Goal: Information Seeking & Learning: Compare options

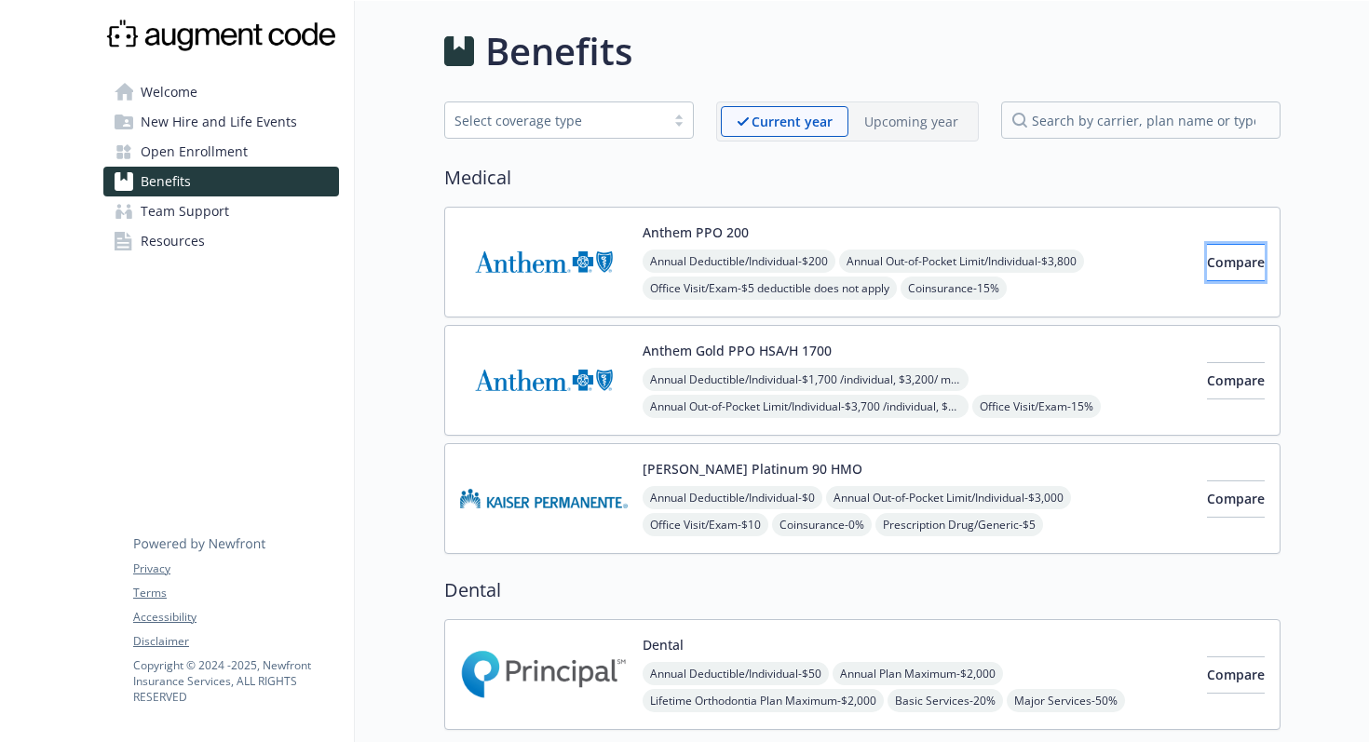
click at [1207, 259] on span "Compare" at bounding box center [1236, 262] width 58 height 18
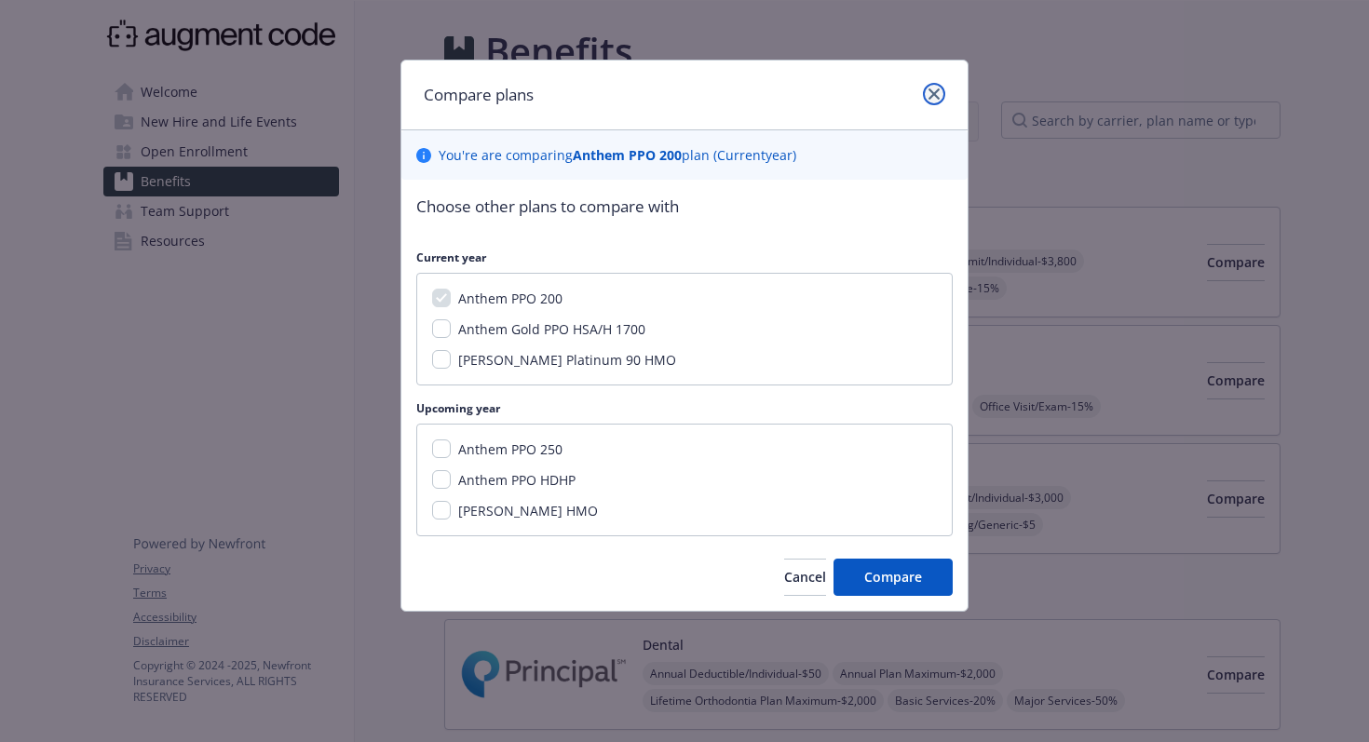
click at [929, 90] on icon "close" at bounding box center [933, 93] width 11 height 11
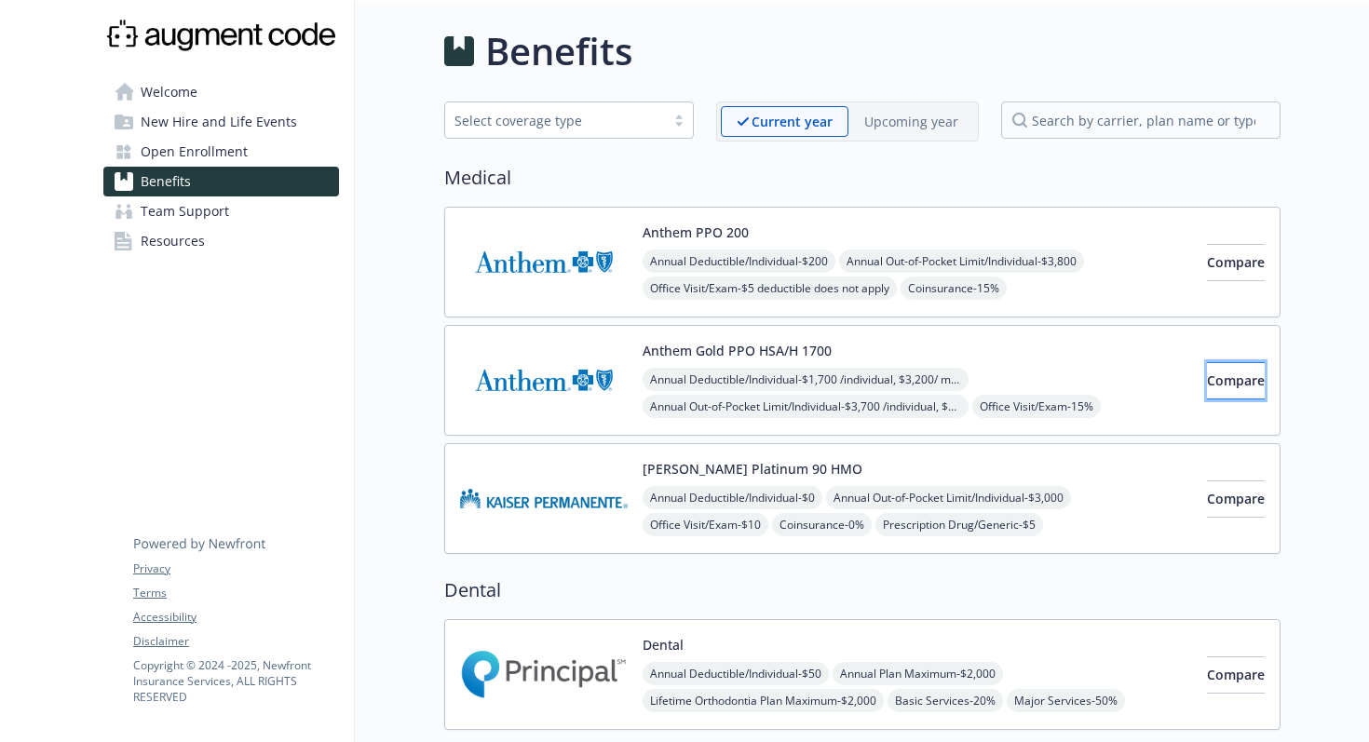
click at [1207, 385] on span "Compare" at bounding box center [1236, 380] width 58 height 18
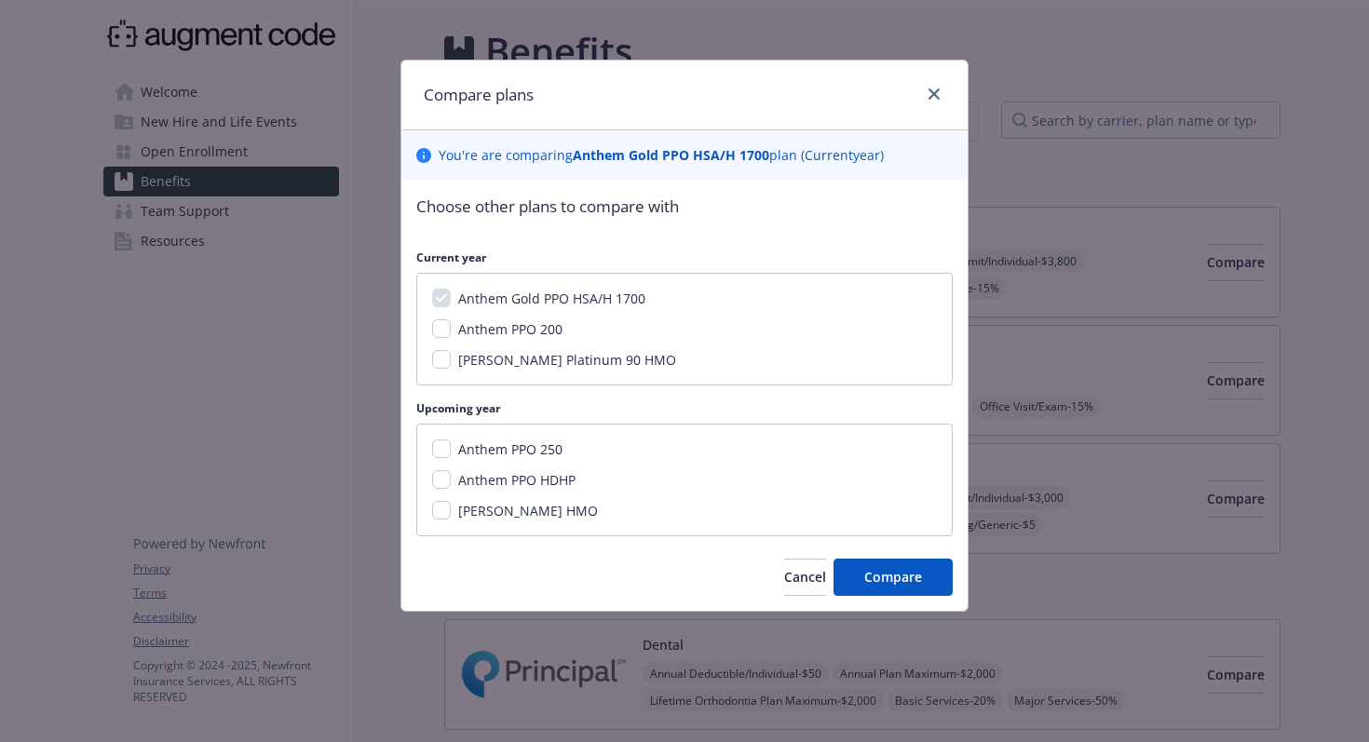
click at [503, 331] on span "Anthem PPO 200" at bounding box center [510, 329] width 104 height 18
click at [451, 331] on input "Anthem PPO 200" at bounding box center [441, 328] width 19 height 19
checkbox input "true"
click at [906, 579] on span "Compare" at bounding box center [893, 577] width 58 height 18
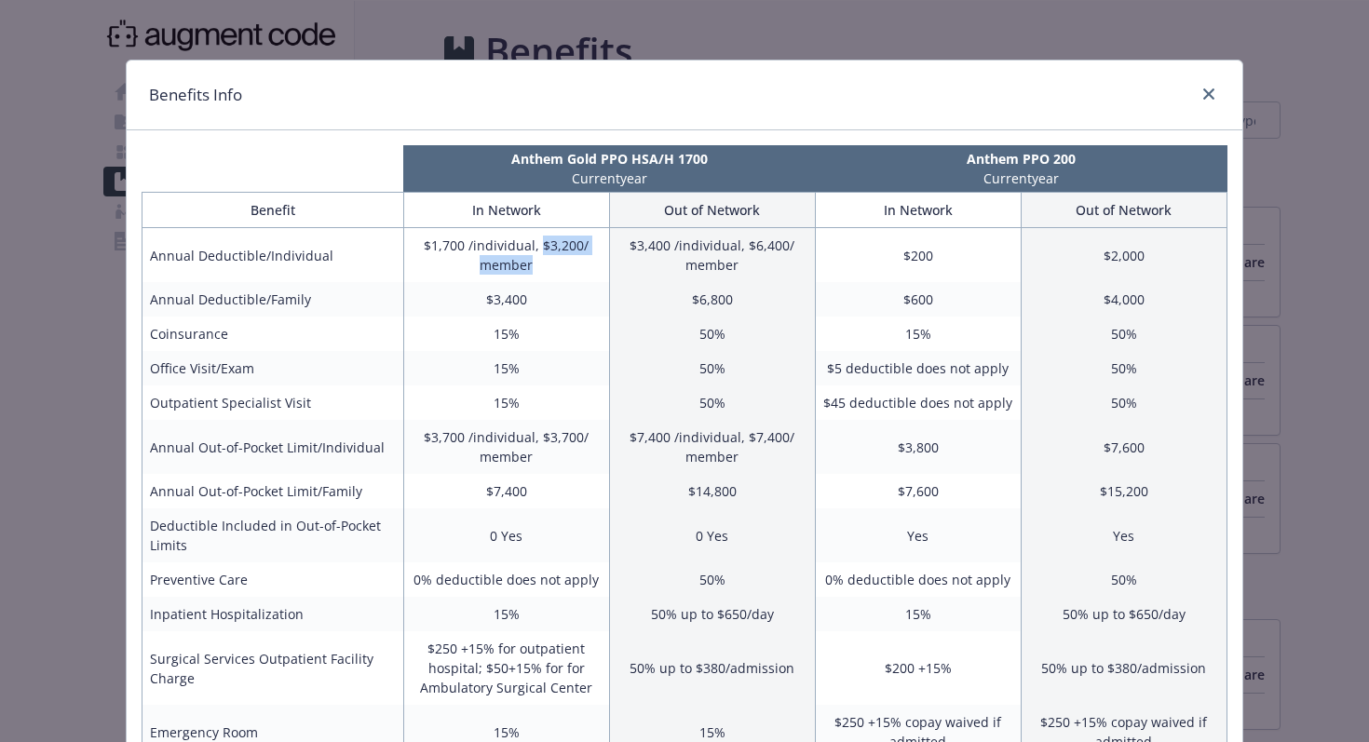
drag, startPoint x: 544, startPoint y: 247, endPoint x: 550, endPoint y: 269, distance: 23.3
click at [550, 269] on td "$1,700 /individual, $3,200/ member" at bounding box center [506, 255] width 206 height 55
click at [549, 272] on td "$1,700 /individual, $3,200/ member" at bounding box center [506, 255] width 206 height 55
drag, startPoint x: 425, startPoint y: 245, endPoint x: 504, endPoint y: 250, distance: 79.3
click at [504, 250] on td "$1,700 /individual, $3,200/ member" at bounding box center [506, 255] width 206 height 55
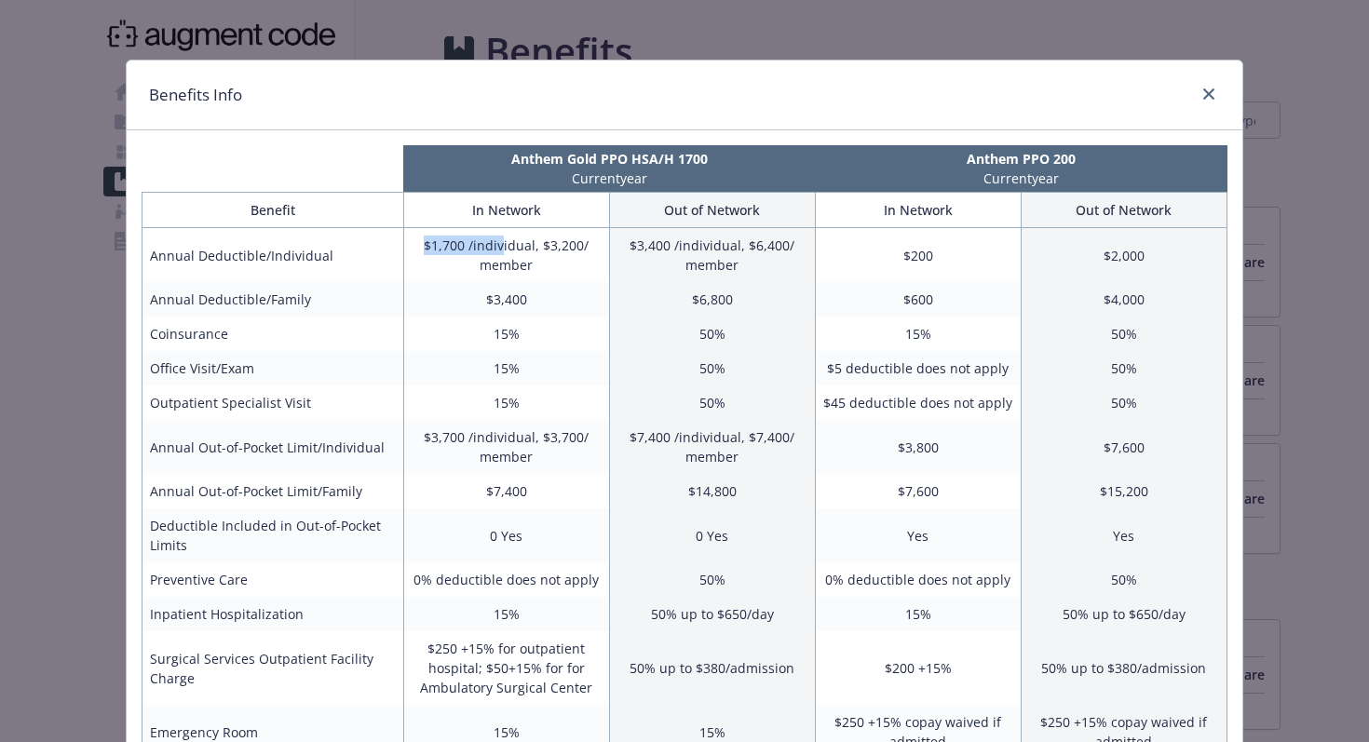
click at [504, 250] on td "$1,700 /individual, $3,200/ member" at bounding box center [506, 255] width 206 height 55
drag, startPoint x: 911, startPoint y: 255, endPoint x: 931, endPoint y: 257, distance: 19.6
click at [931, 257] on td "$200" at bounding box center [918, 255] width 206 height 55
click at [937, 258] on td "$200" at bounding box center [918, 255] width 206 height 55
click at [454, 237] on td "$1,700 /individual, $3,200/ member" at bounding box center [506, 255] width 206 height 55
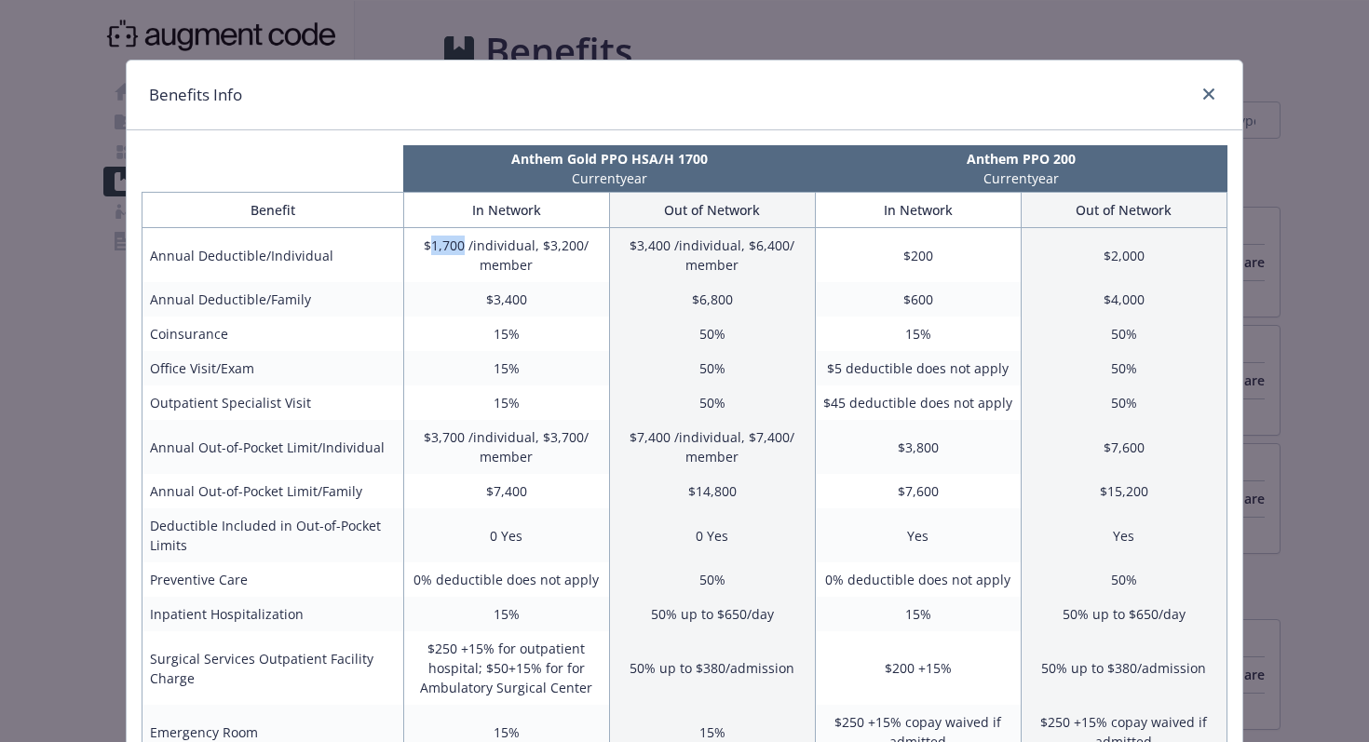
click at [454, 237] on td "$1,700 /individual, $3,200/ member" at bounding box center [506, 255] width 206 height 55
click at [492, 251] on td "$1,700 /individual, $3,200/ member" at bounding box center [506, 255] width 206 height 55
